Goal: Use online tool/utility: Utilize a website feature to perform a specific function

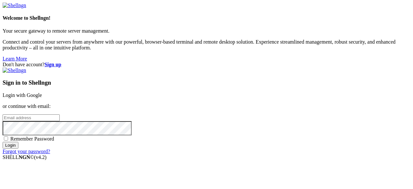
click at [42, 92] on link "Login with Google" at bounding box center [22, 94] width 39 height 5
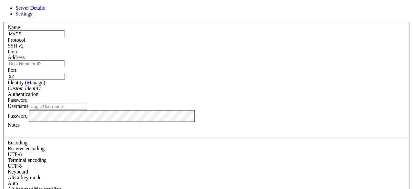
type input "MVPS"
click at [65, 66] on input "Address" at bounding box center [36, 63] width 57 height 7
paste input "[TECHNICAL_ID]"
type input "[TECHNICAL_ID]"
click at [87, 110] on input "Username" at bounding box center [58, 106] width 57 height 7
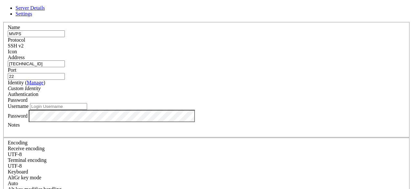
paste input "6SpEMszdqbURqreT"
type input "6SpEMszdqbURqreT#"
click at [87, 110] on input "Username" at bounding box center [58, 106] width 57 height 7
type input "root"
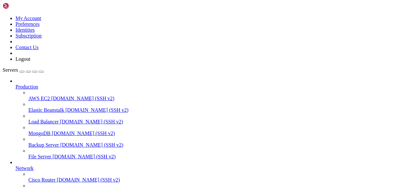
scroll to position [89, 0]
drag, startPoint x: 70, startPoint y: 117, endPoint x: 78, endPoint y: 117, distance: 7.8
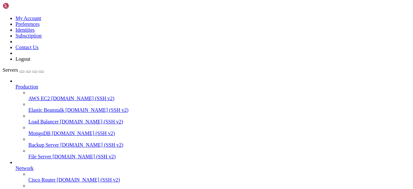
drag, startPoint x: 99, startPoint y: 433, endPoint x: 86, endPoint y: 422, distance: 17.0
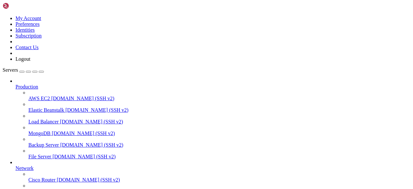
scroll to position [5678, 0]
